Goal: Information Seeking & Learning: Learn about a topic

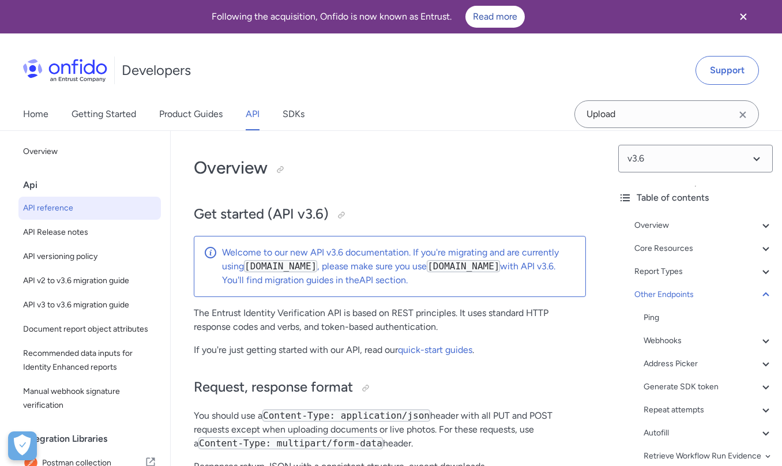
select select "http"
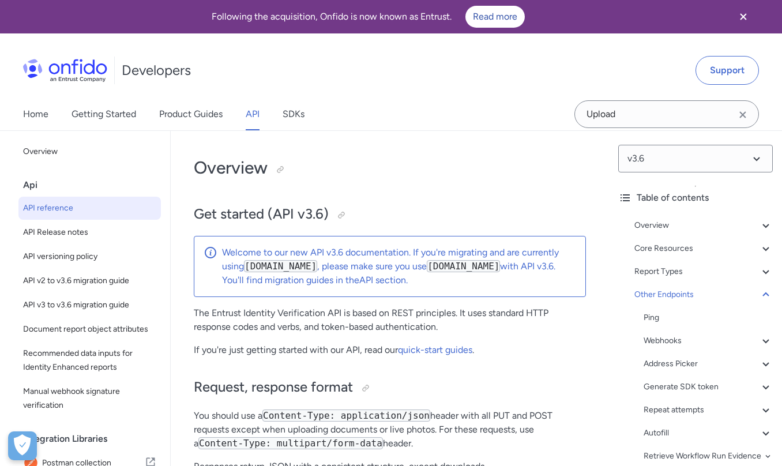
select select "http"
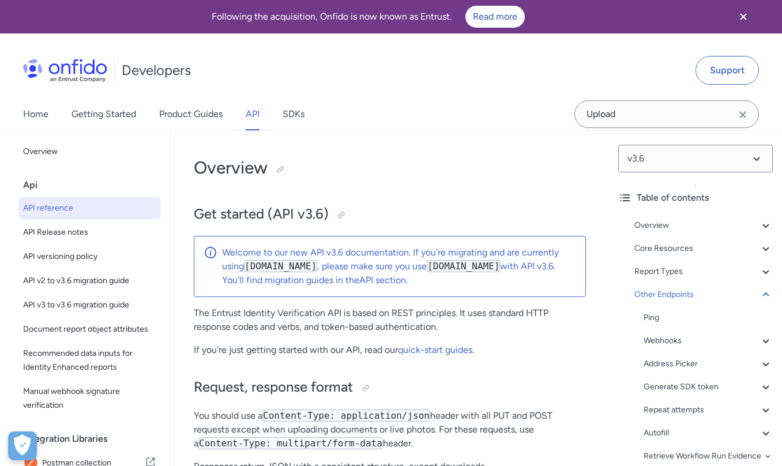
select select "http"
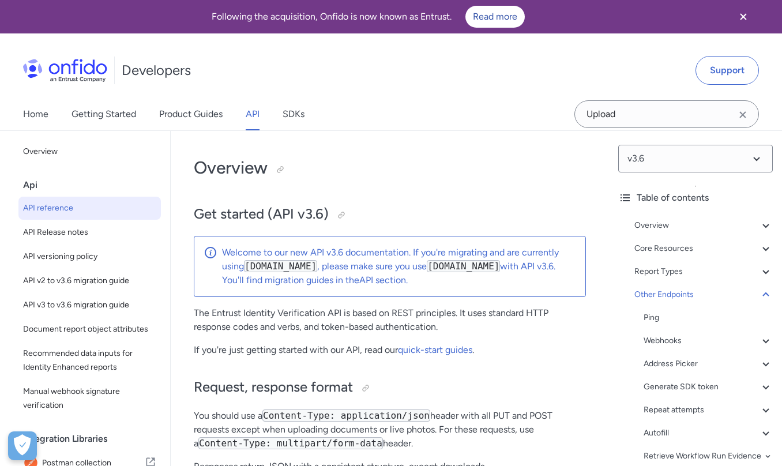
select select "http"
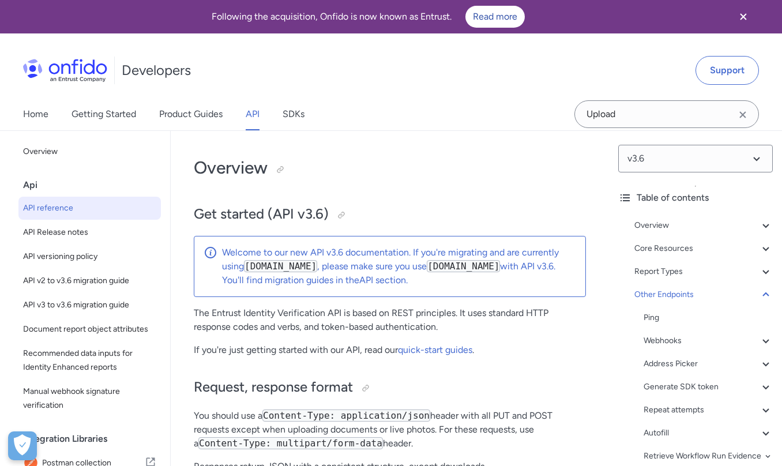
select select "http"
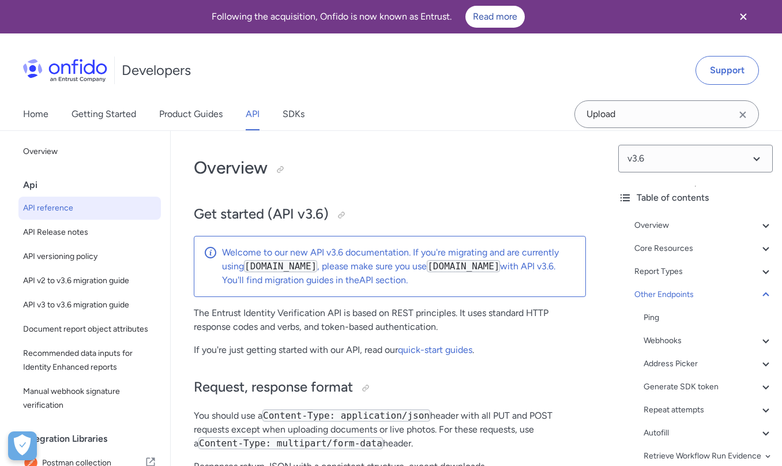
select select "http"
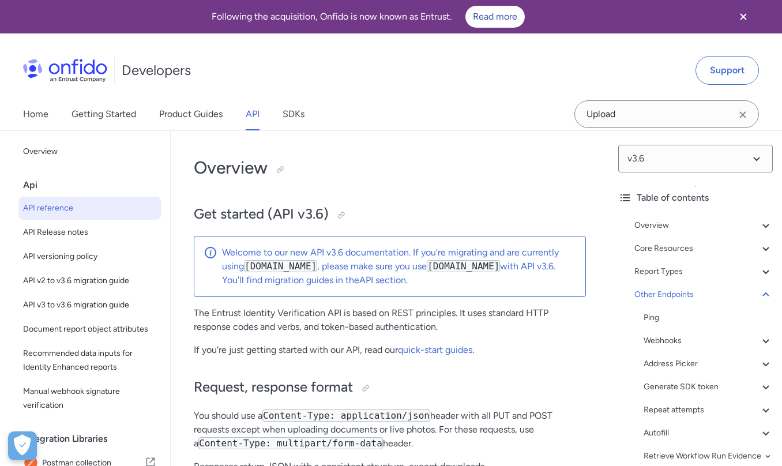
select select "http"
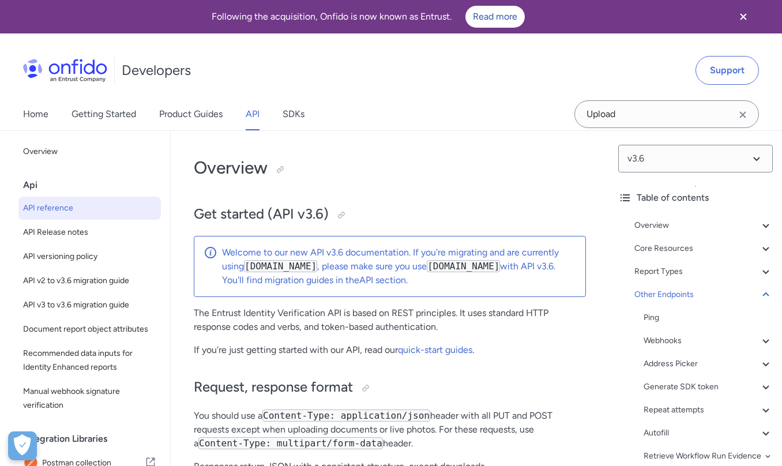
select select "http"
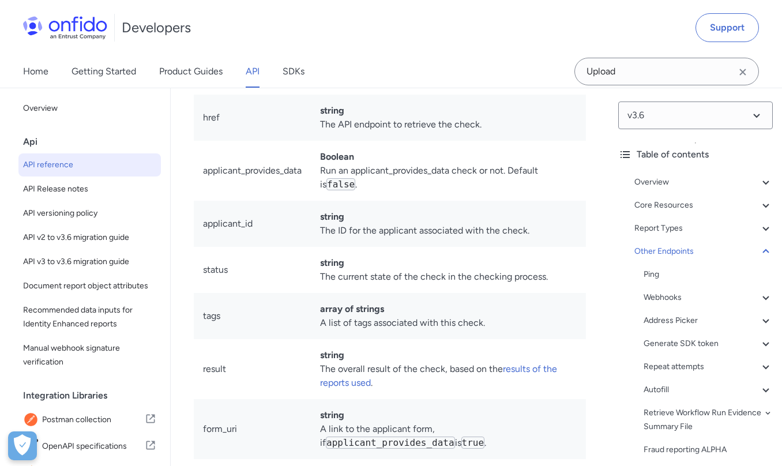
scroll to position [178, 0]
